Goal: Task Accomplishment & Management: Manage account settings

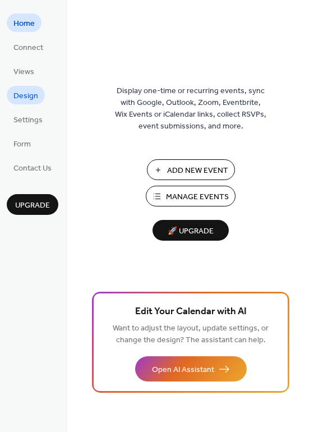
click at [28, 94] on span "Design" at bounding box center [25, 96] width 25 height 12
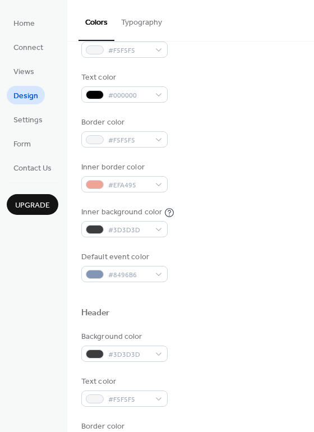
scroll to position [137, 0]
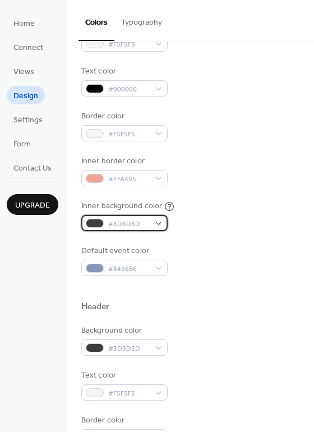
click at [154, 222] on div "#3D3D3D" at bounding box center [124, 223] width 86 height 16
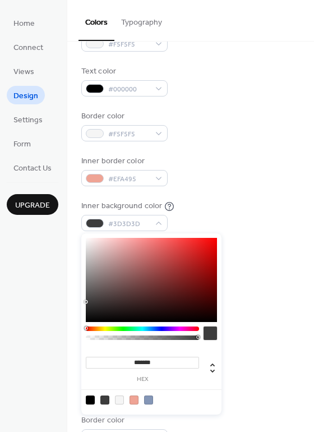
click at [114, 358] on input "*******" at bounding box center [142, 362] width 113 height 12
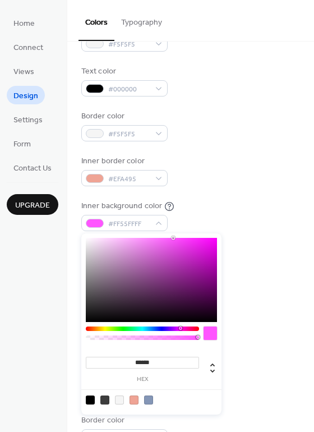
type input "*******"
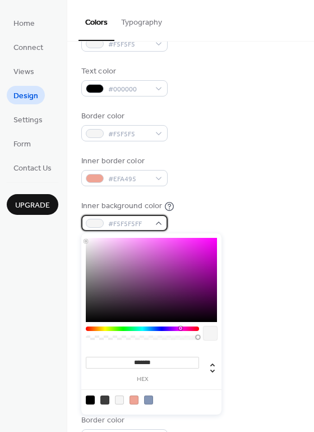
click at [142, 222] on span "#F5F5F5FF" at bounding box center [128, 224] width 41 height 12
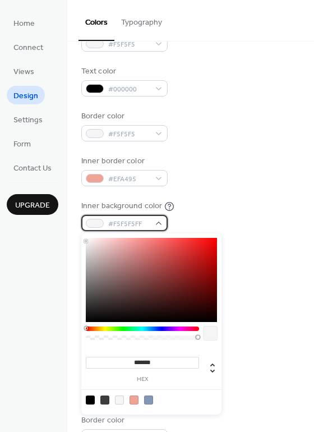
click at [143, 221] on span "#F5F5F5FF" at bounding box center [128, 224] width 41 height 12
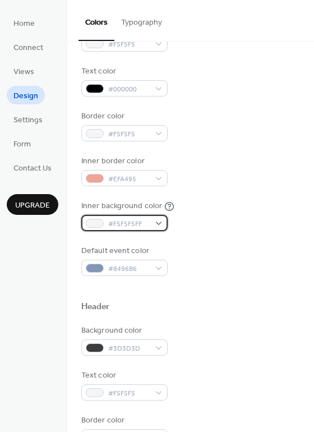
click at [142, 221] on span "#F5F5F5FF" at bounding box center [128, 224] width 41 height 12
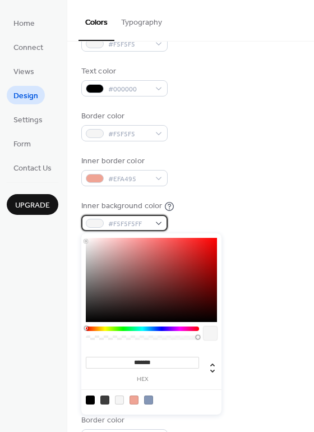
click at [142, 221] on span "#F5F5F5FF" at bounding box center [128, 224] width 41 height 12
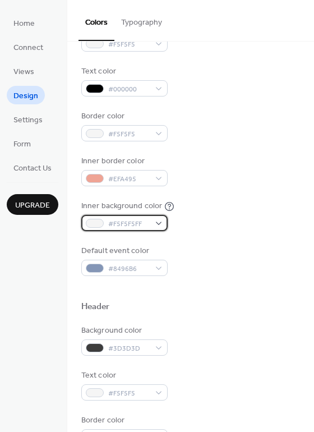
click at [142, 221] on span "#F5F5F5FF" at bounding box center [128, 224] width 41 height 12
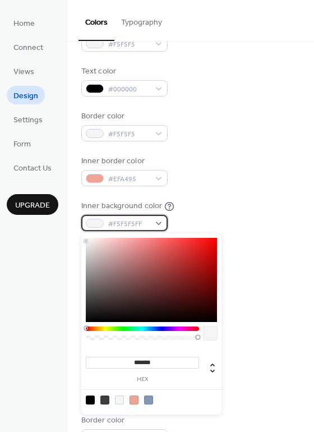
click at [142, 221] on span "#F5F5F5FF" at bounding box center [128, 224] width 41 height 12
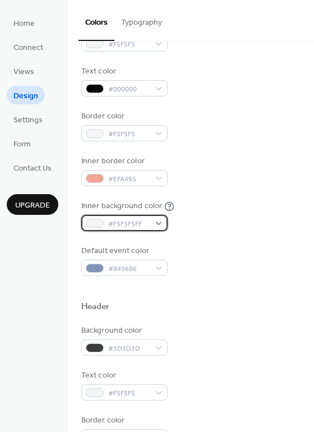
click at [141, 222] on span "#F5F5F5FF" at bounding box center [128, 224] width 41 height 12
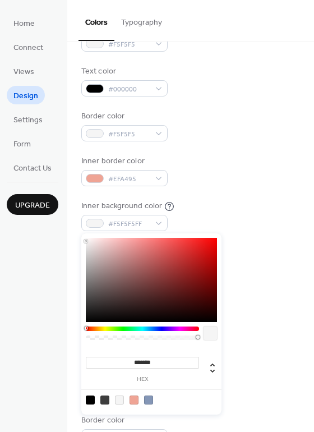
click at [150, 361] on input "*******" at bounding box center [142, 362] width 113 height 12
click at [159, 360] on input "*******" at bounding box center [142, 362] width 113 height 12
click at [259, 236] on div "Background color #F5F5F5 Text color #000000 Border color #F5F5F5 Inner border c…" at bounding box center [190, 148] width 219 height 255
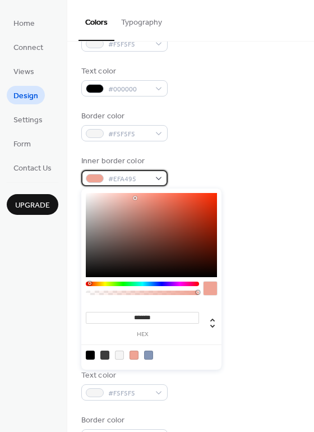
click at [145, 181] on span "#EFA495" at bounding box center [128, 179] width 41 height 12
click at [148, 355] on div at bounding box center [148, 354] width 9 height 9
type input "*******"
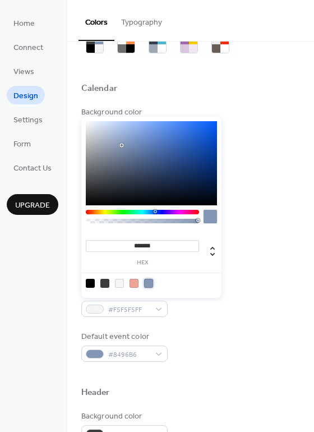
scroll to position [17, 0]
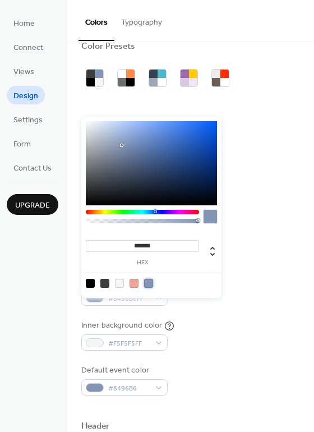
click at [260, 223] on div "Background color #F5F5F5 Text color #000000 Border color #F5F5F5 Inner border c…" at bounding box center [190, 267] width 219 height 255
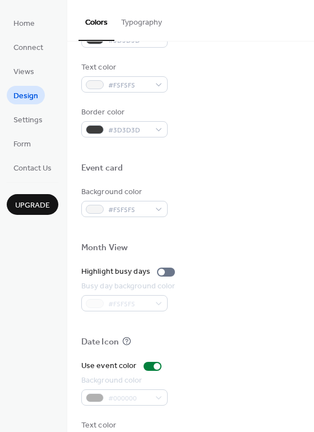
scroll to position [480, 0]
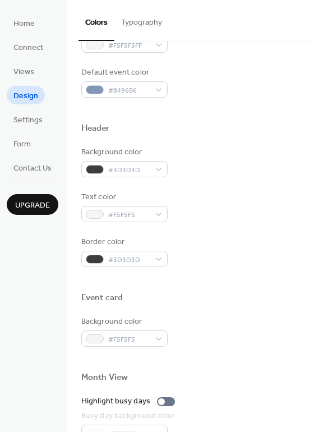
click at [137, 25] on button "Typography" at bounding box center [141, 20] width 54 height 40
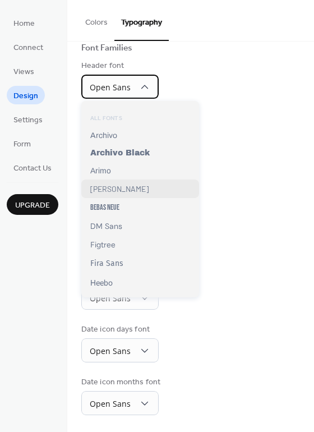
scroll to position [40, 0]
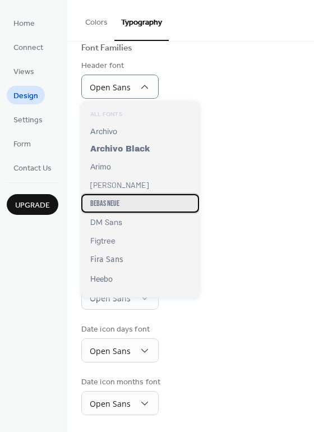
click at [120, 198] on div "Bebas Neue" at bounding box center [140, 203] width 118 height 18
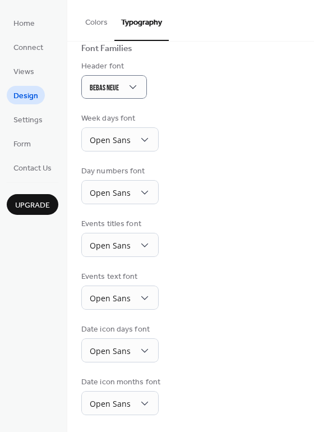
scroll to position [81, 0]
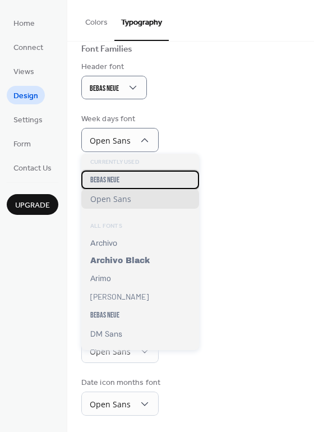
click at [130, 173] on div "Bebas Neue" at bounding box center [140, 179] width 118 height 18
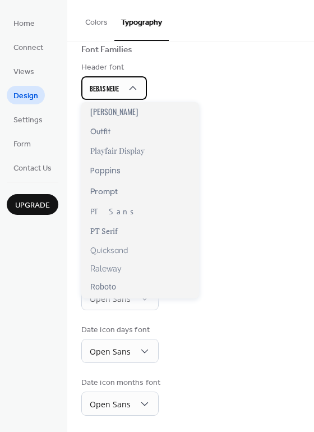
scroll to position [691, 0]
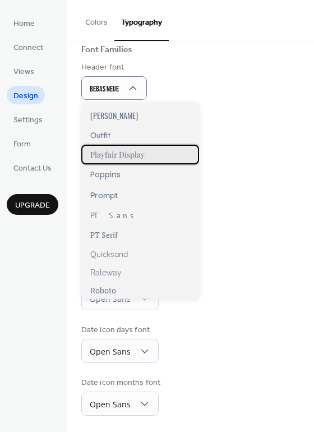
click at [135, 157] on div "Playfair Display" at bounding box center [140, 155] width 118 height 20
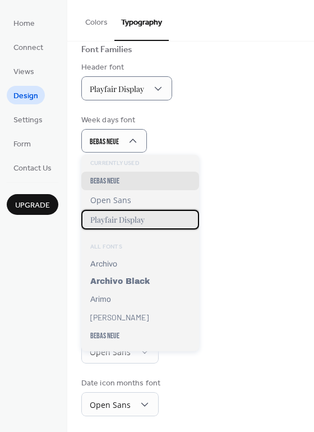
click at [126, 221] on span "Playfair Display" at bounding box center [117, 219] width 54 height 11
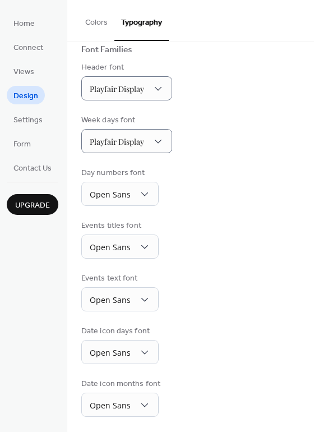
scroll to position [82, 0]
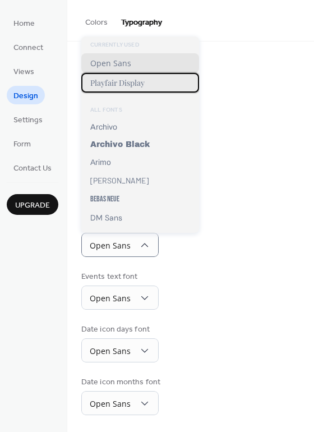
click at [141, 87] on div "Playfair Display" at bounding box center [140, 83] width 118 height 20
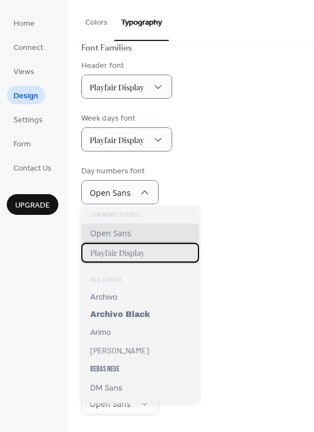
click at [136, 259] on div "Playfair Display" at bounding box center [140, 253] width 118 height 20
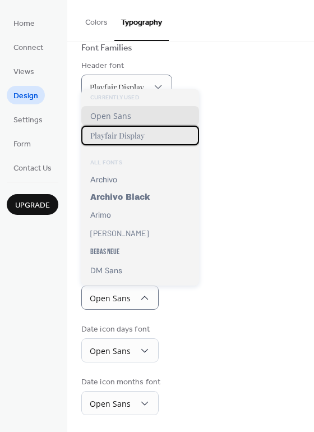
click at [145, 137] on span "Playfair Display" at bounding box center [117, 135] width 54 height 11
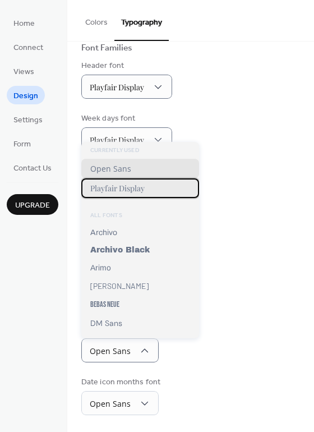
click at [147, 189] on div "Playfair Display" at bounding box center [140, 188] width 118 height 20
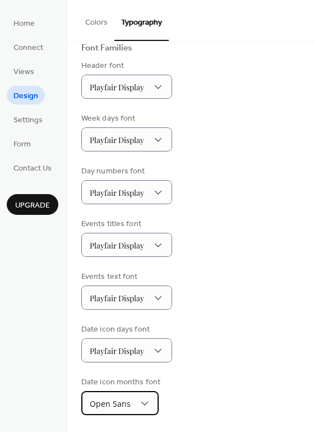
click at [145, 395] on div "Open Sans" at bounding box center [119, 403] width 77 height 24
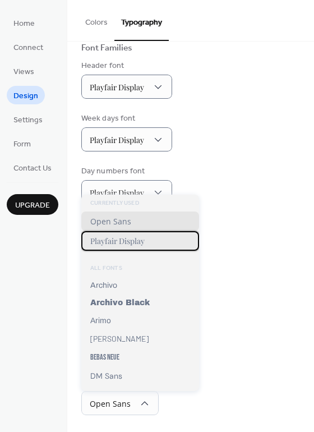
click at [131, 243] on span "Playfair Display" at bounding box center [117, 240] width 54 height 11
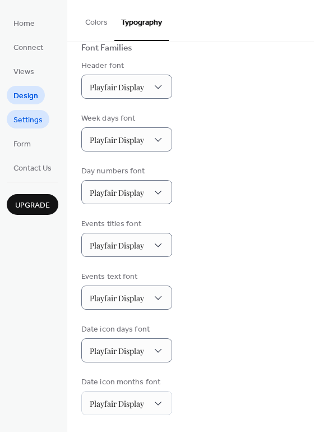
click at [27, 117] on span "Settings" at bounding box center [27, 120] width 29 height 12
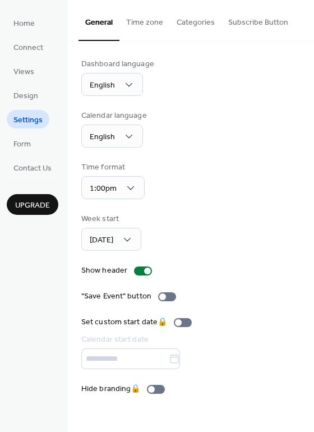
click at [150, 24] on button "Time zone" at bounding box center [144, 20] width 50 height 40
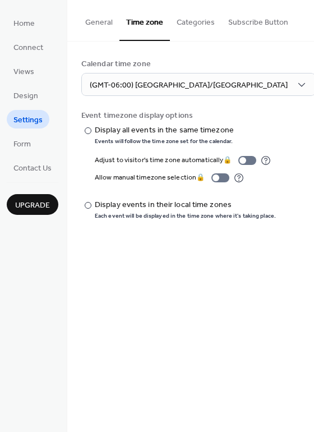
click at [104, 26] on button "General" at bounding box center [98, 20] width 41 height 40
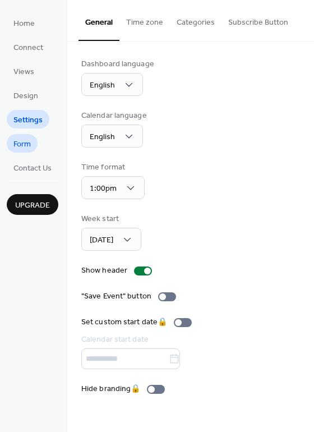
click at [26, 144] on span "Form" at bounding box center [21, 144] width 17 height 12
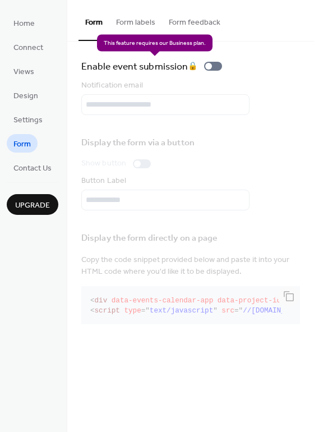
click at [214, 66] on div "Enable event submission 🔒" at bounding box center [153, 66] width 145 height 16
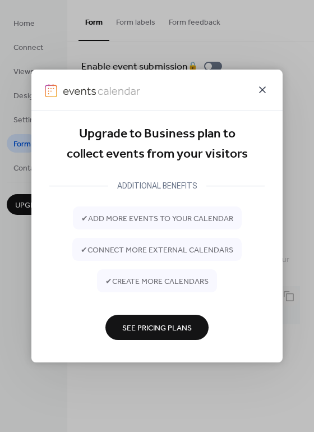
click at [260, 87] on icon at bounding box center [262, 89] width 7 height 7
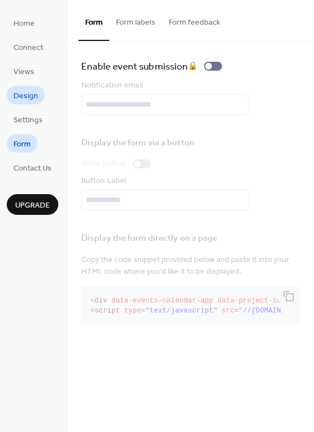
click at [21, 99] on span "Design" at bounding box center [25, 96] width 25 height 12
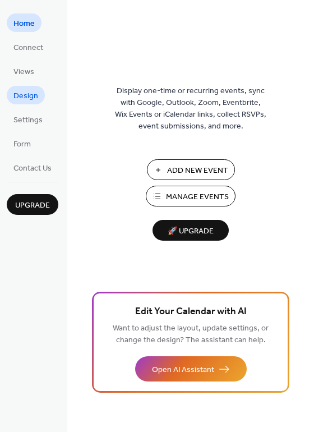
click at [30, 92] on span "Design" at bounding box center [25, 96] width 25 height 12
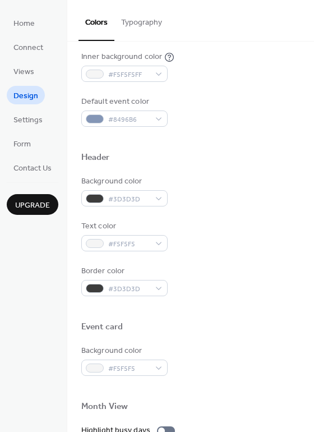
scroll to position [286, 0]
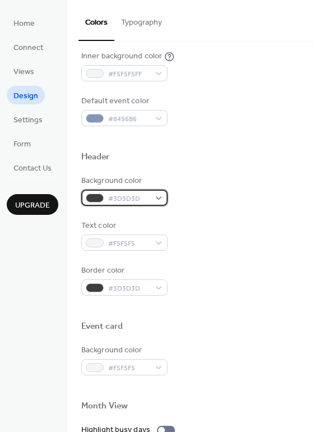
click at [160, 202] on div "#3D3D3D" at bounding box center [124, 197] width 86 height 16
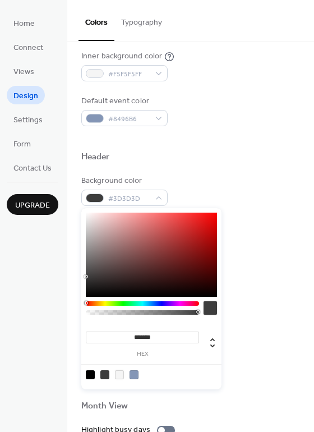
click at [118, 376] on div at bounding box center [119, 374] width 9 height 9
click at [133, 375] on div at bounding box center [133, 374] width 9 height 9
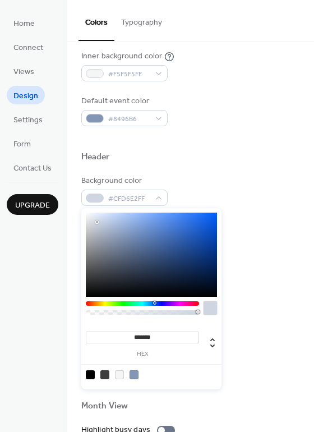
drag, startPoint x: 106, startPoint y: 229, endPoint x: 96, endPoint y: 221, distance: 12.3
click at [96, 221] on div at bounding box center [151, 254] width 131 height 84
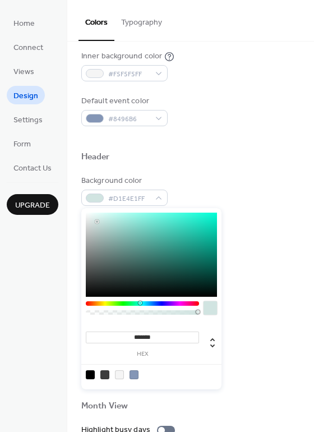
drag, startPoint x: 154, startPoint y: 303, endPoint x: 140, endPoint y: 305, distance: 14.7
click at [140, 305] on div at bounding box center [142, 303] width 113 height 4
click at [97, 225] on div at bounding box center [97, 225] width 2 height 2
click at [146, 303] on div "******* hex" at bounding box center [151, 298] width 140 height 181
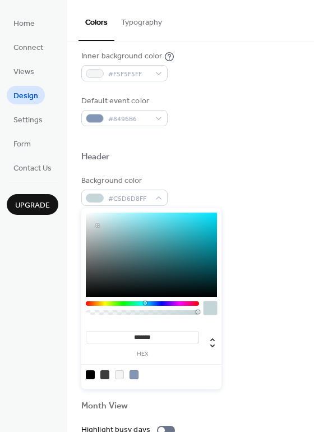
click at [144, 303] on div at bounding box center [144, 302] width 3 height 3
click at [95, 222] on div at bounding box center [151, 254] width 131 height 84
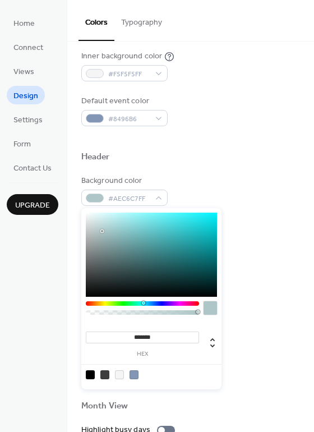
drag, startPoint x: 95, startPoint y: 222, endPoint x: 102, endPoint y: 231, distance: 11.1
click at [102, 231] on div at bounding box center [102, 231] width 2 height 2
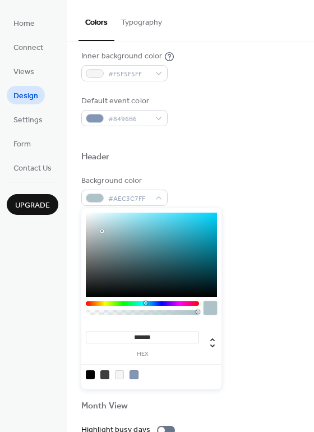
click at [145, 302] on div at bounding box center [145, 302] width 3 height 3
click at [106, 229] on div at bounding box center [151, 254] width 131 height 84
click at [110, 231] on div at bounding box center [110, 231] width 2 height 2
type input "*******"
click at [111, 233] on div at bounding box center [111, 233] width 2 height 2
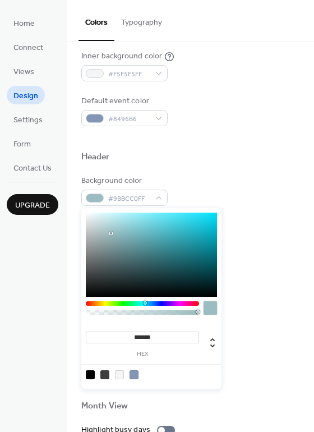
click at [242, 207] on div "Background color #9BBCC0FF Text color #F5F5F5 Border color #3D3D3D" at bounding box center [190, 235] width 219 height 120
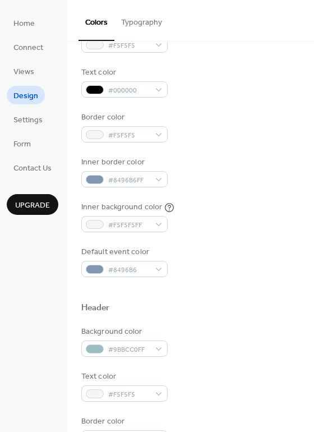
scroll to position [136, 0]
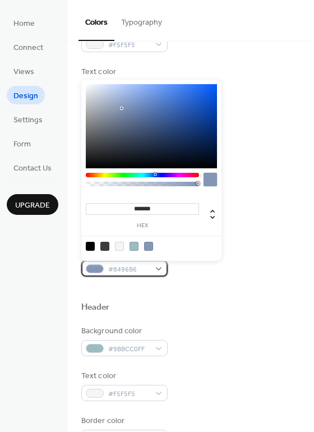
click at [161, 268] on div "#8496B6" at bounding box center [124, 268] width 86 height 16
click at [148, 247] on div at bounding box center [148, 246] width 9 height 9
click at [212, 323] on div at bounding box center [190, 320] width 219 height 9
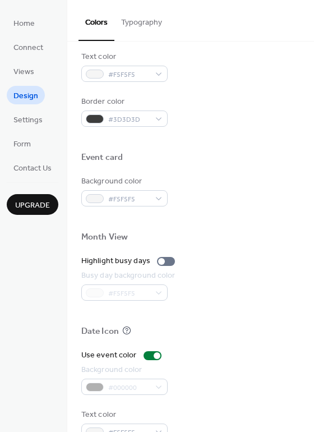
scroll to position [480, 0]
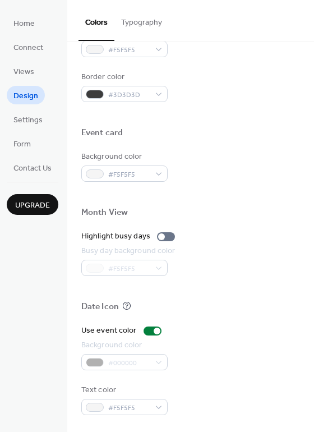
click at [156, 361] on div "#000000" at bounding box center [124, 362] width 86 height 16
click at [161, 361] on div "#000000" at bounding box center [124, 362] width 86 height 16
click at [147, 333] on div at bounding box center [152, 330] width 18 height 9
click at [154, 328] on div at bounding box center [152, 330] width 18 height 9
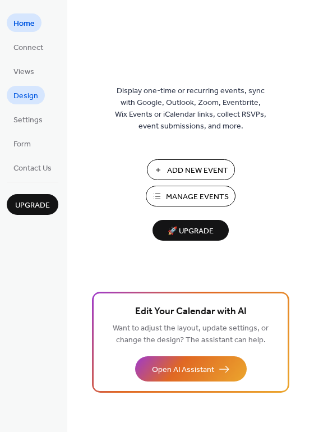
click at [25, 99] on span "Design" at bounding box center [25, 96] width 25 height 12
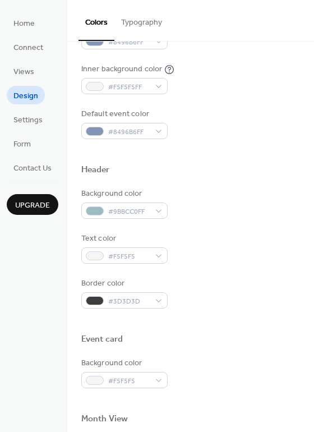
scroll to position [282, 0]
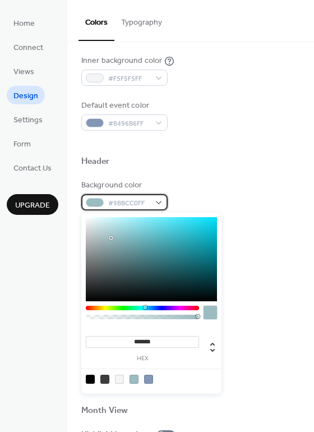
click at [163, 198] on div "#9BBCC0FF" at bounding box center [124, 202] width 86 height 16
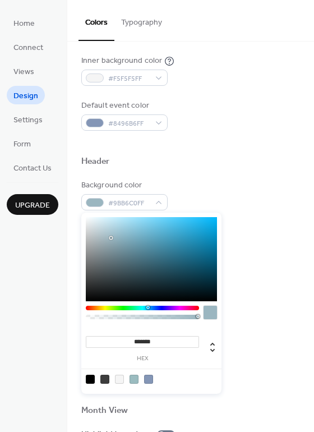
click at [147, 307] on div at bounding box center [147, 306] width 3 height 3
click at [115, 239] on div at bounding box center [115, 239] width 2 height 2
click at [117, 244] on div at bounding box center [117, 244] width 2 height 2
type input "*******"
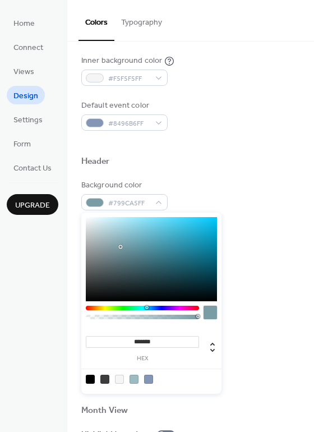
click at [121, 247] on div at bounding box center [120, 246] width 2 height 2
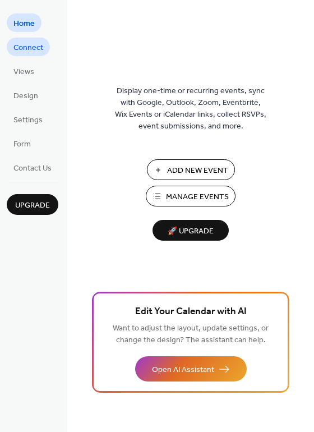
click at [34, 51] on span "Connect" at bounding box center [28, 48] width 30 height 12
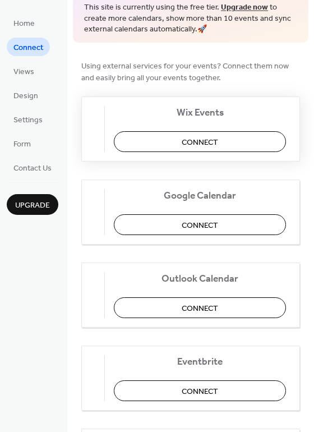
scroll to position [114, 0]
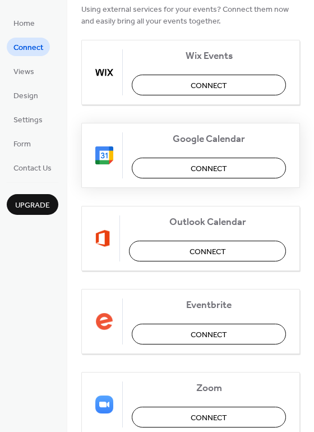
click at [198, 170] on span "Connect" at bounding box center [209, 169] width 36 height 12
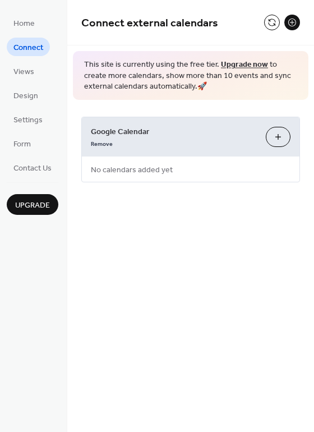
scroll to position [0, 0]
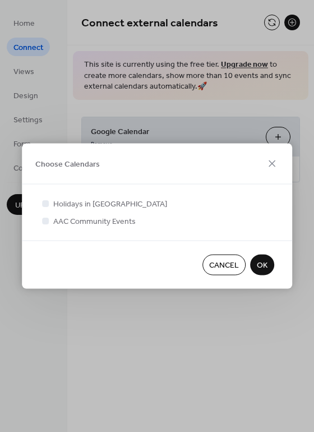
click at [257, 263] on span "OK" at bounding box center [262, 265] width 11 height 12
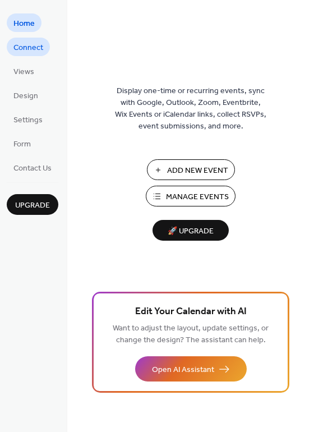
click at [24, 52] on span "Connect" at bounding box center [28, 48] width 30 height 12
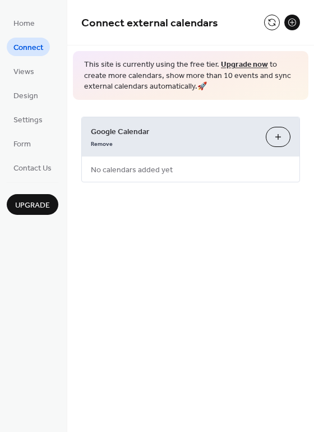
click at [284, 138] on button "Choose Calendars" at bounding box center [278, 137] width 25 height 20
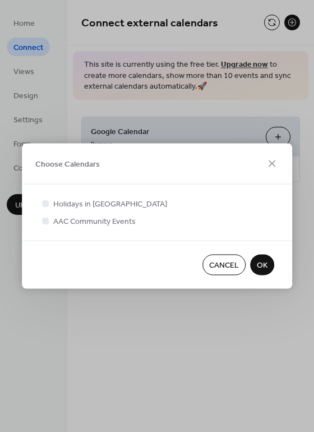
click at [259, 266] on span "OK" at bounding box center [262, 265] width 11 height 12
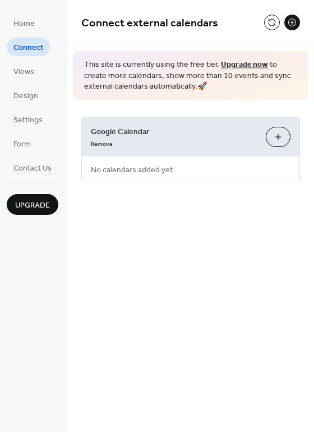
click at [127, 134] on span "Google Calendar" at bounding box center [174, 132] width 166 height 12
click at [277, 141] on button "Choose Calendars" at bounding box center [278, 137] width 25 height 20
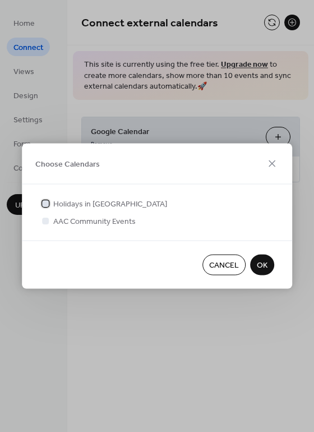
click at [106, 205] on span "Holidays in United States" at bounding box center [110, 204] width 114 height 12
click at [46, 203] on icon at bounding box center [45, 203] width 4 height 4
click at [45, 205] on div at bounding box center [45, 203] width 7 height 7
click at [45, 216] on div at bounding box center [45, 220] width 11 height 11
click at [45, 220] on div at bounding box center [45, 220] width 7 height 7
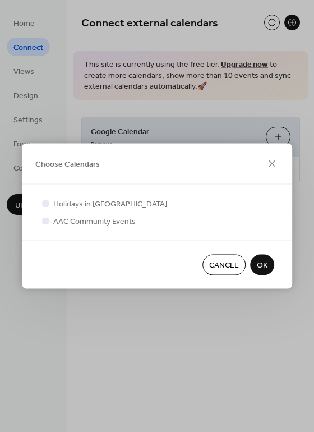
click at [45, 221] on div at bounding box center [45, 220] width 7 height 7
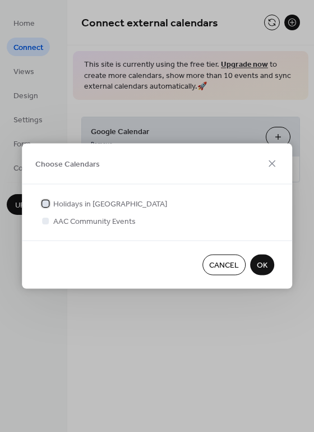
click at [46, 201] on icon at bounding box center [45, 203] width 4 height 4
click at [46, 221] on div at bounding box center [45, 220] width 7 height 7
click at [263, 262] on span "OK" at bounding box center [262, 265] width 11 height 12
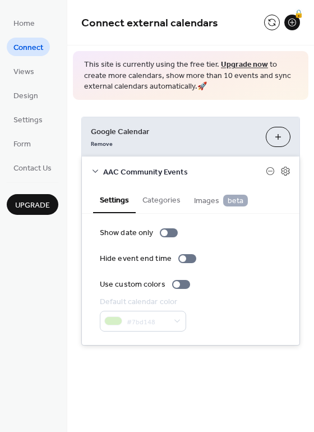
click at [207, 200] on span "Images beta" at bounding box center [221, 200] width 54 height 12
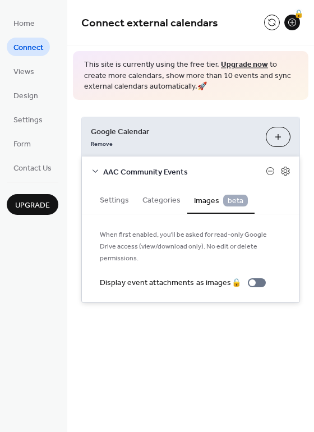
click at [176, 204] on button "Categories" at bounding box center [162, 199] width 52 height 26
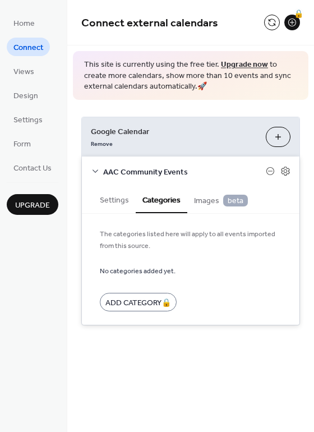
click at [126, 203] on button "Settings" at bounding box center [114, 199] width 43 height 26
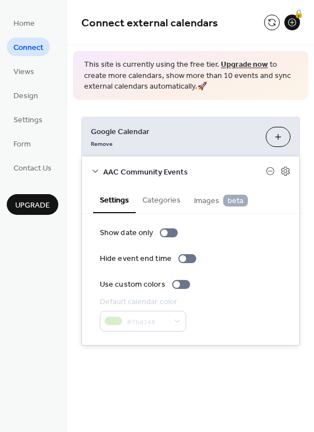
click at [176, 322] on div "#7bd148" at bounding box center [143, 320] width 86 height 21
click at [270, 171] on icon at bounding box center [270, 170] width 9 height 9
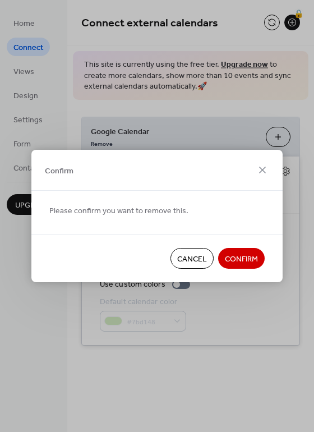
click at [243, 255] on span "Confirm" at bounding box center [241, 259] width 33 height 12
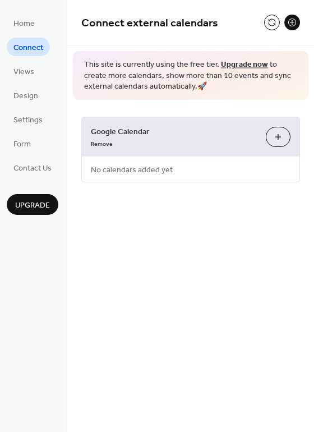
click at [275, 140] on button "Choose Calendars" at bounding box center [278, 137] width 25 height 20
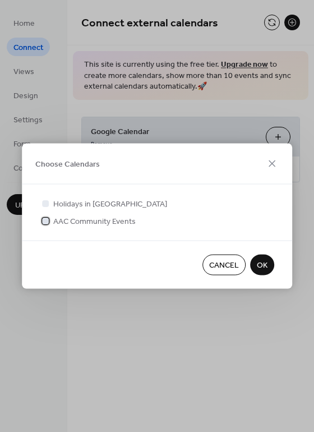
click at [48, 221] on div at bounding box center [45, 220] width 7 height 7
click at [266, 261] on span "OK" at bounding box center [262, 265] width 11 height 12
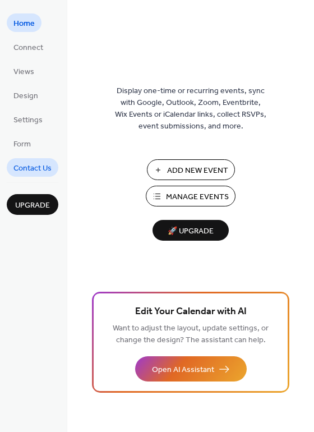
click at [39, 170] on span "Contact Us" at bounding box center [32, 169] width 38 height 12
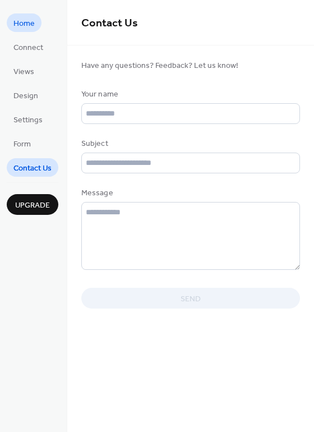
click at [39, 21] on link "Home" at bounding box center [24, 22] width 35 height 18
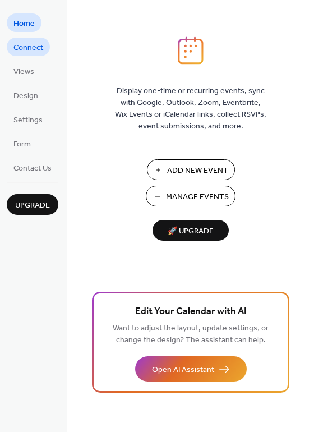
click at [31, 49] on span "Connect" at bounding box center [28, 48] width 30 height 12
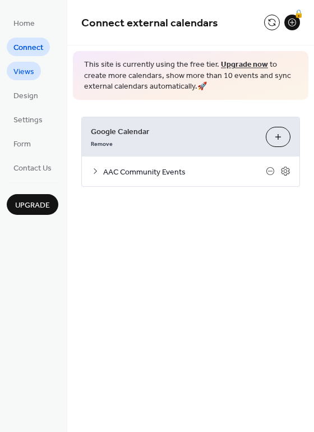
click at [22, 76] on span "Views" at bounding box center [23, 72] width 21 height 12
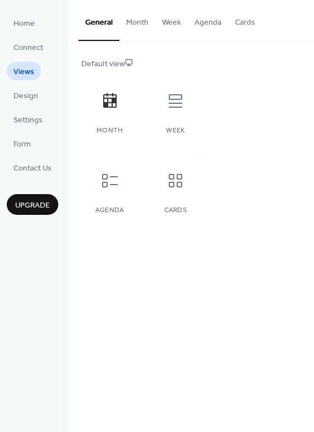
click at [242, 24] on button "Cards" at bounding box center [245, 20] width 34 height 40
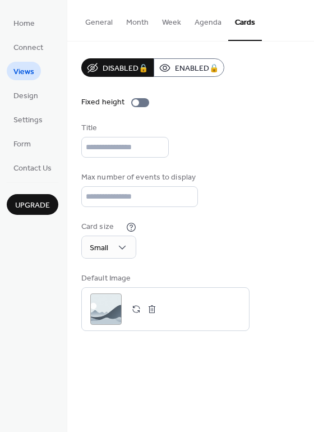
click at [201, 26] on button "Agenda" at bounding box center [208, 20] width 40 height 40
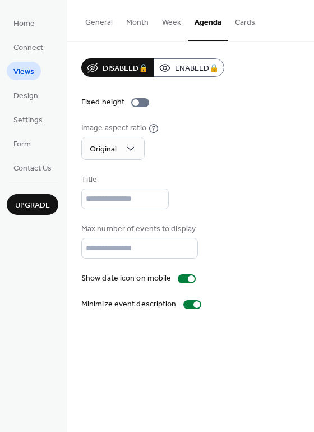
click at [169, 24] on button "Week" at bounding box center [171, 20] width 33 height 40
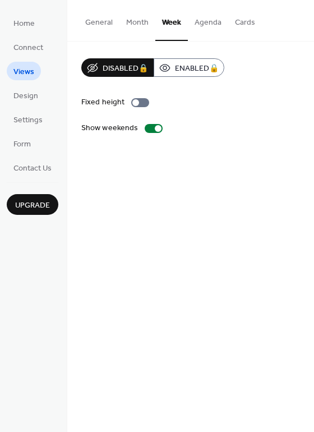
click at [145, 26] on button "Month" at bounding box center [137, 20] width 36 height 40
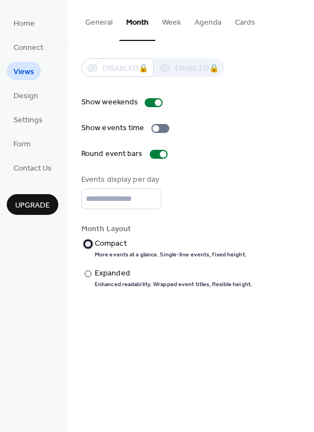
click at [101, 241] on div "Compact" at bounding box center [170, 244] width 150 height 12
click at [90, 271] on div at bounding box center [88, 273] width 7 height 7
